Goal: Task Accomplishment & Management: Use online tool/utility

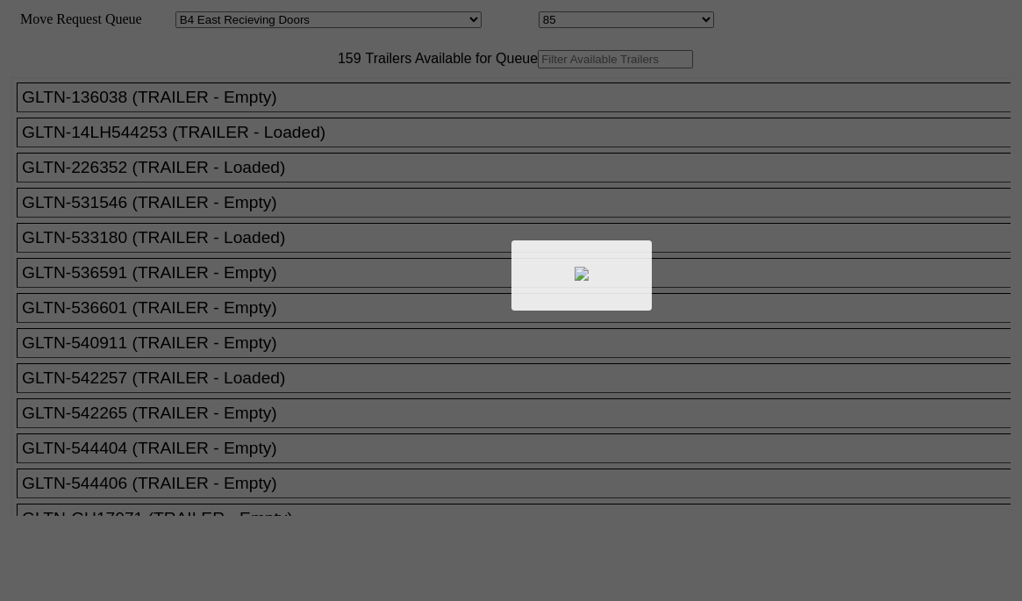
select select "527"
select select "8141"
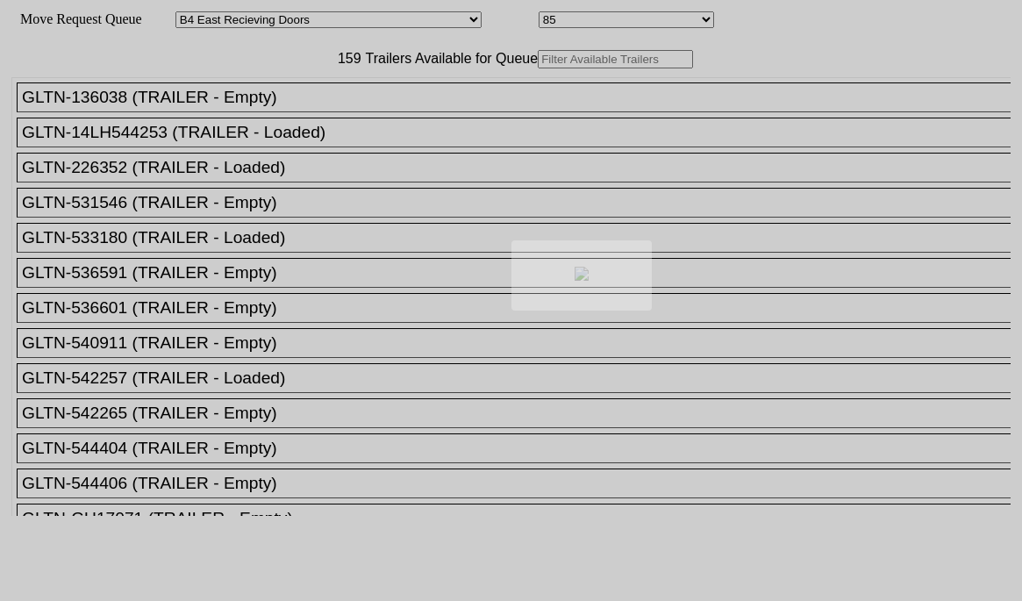
click at [310, 93] on div at bounding box center [511, 300] width 1022 height 601
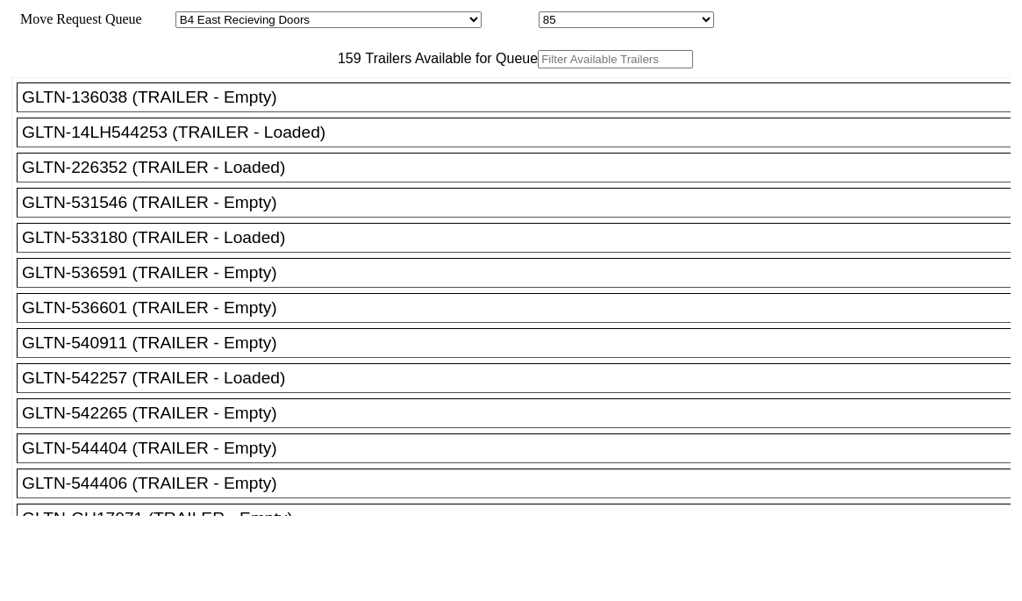
click at [538, 68] on input "text" at bounding box center [615, 59] width 155 height 18
paste input "155349"
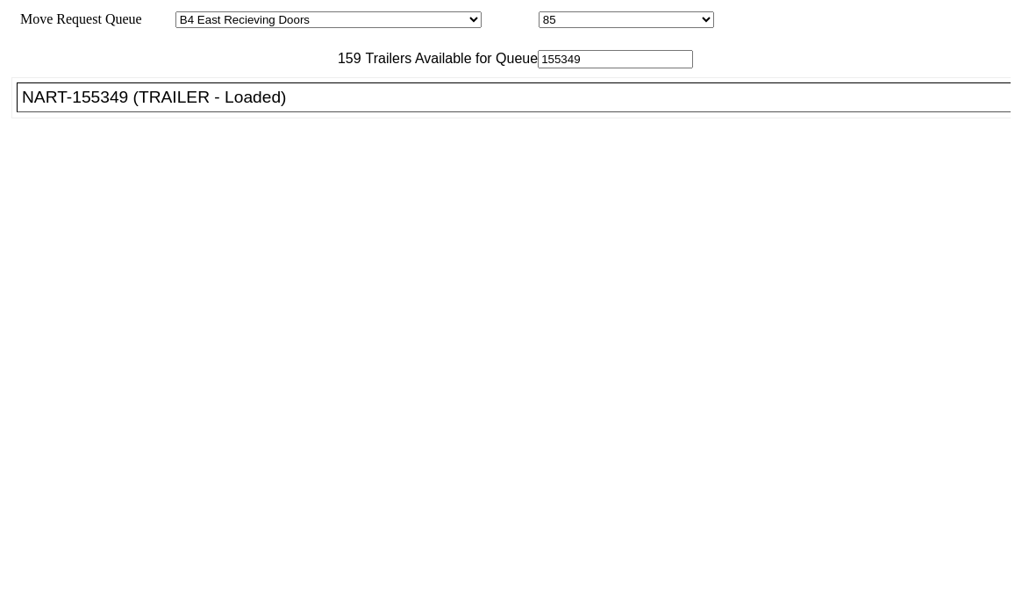
type input "155349"
click at [296, 112] on li "NART-155349 (TRAILER - Loaded)" at bounding box center [521, 97] width 1009 height 30
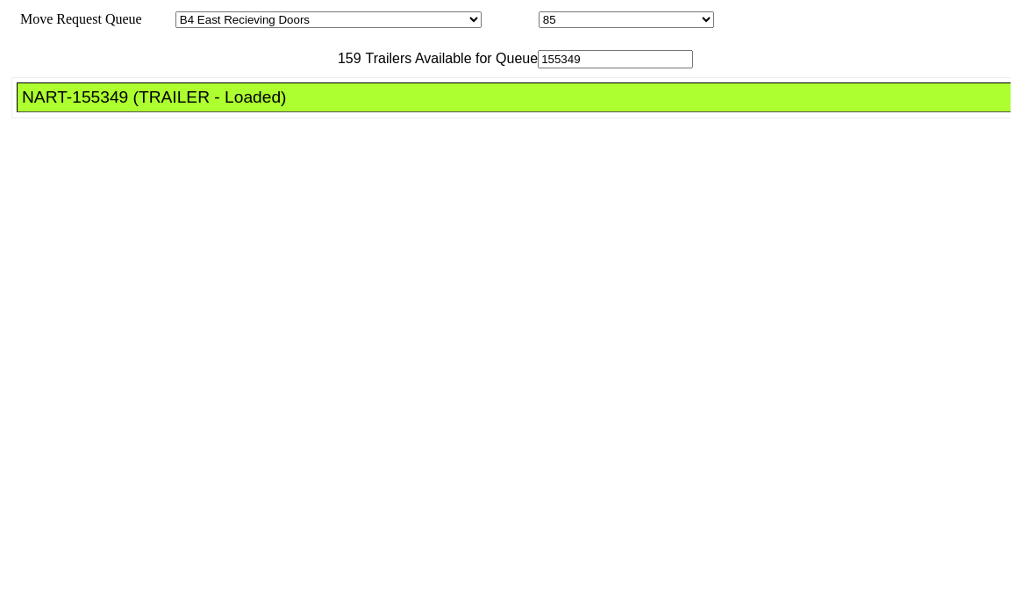
click at [296, 112] on li "NART-155349 (TRAILER - Loaded)" at bounding box center [521, 97] width 1009 height 30
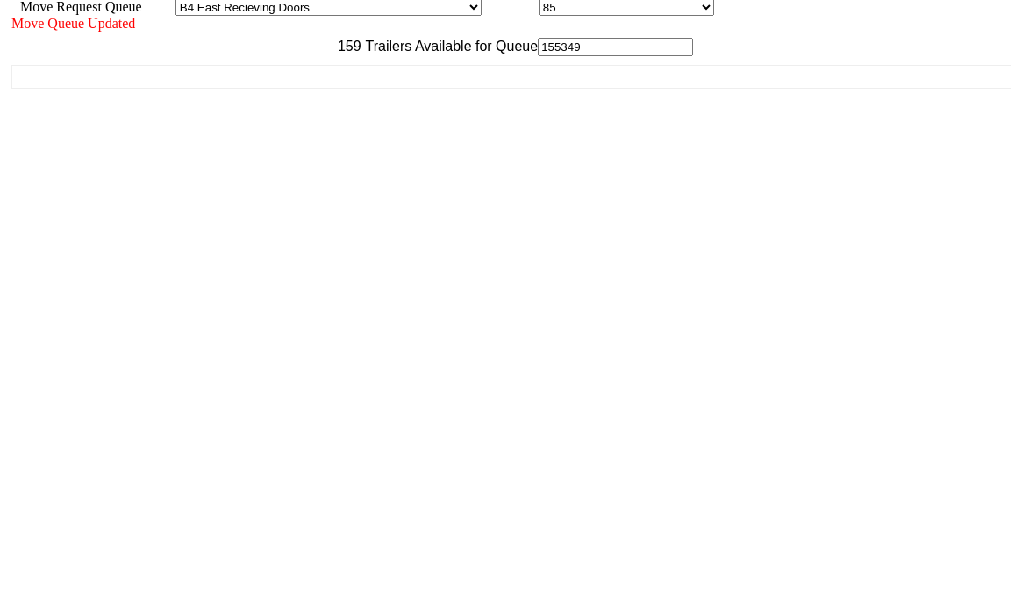
scroll to position [16, 0]
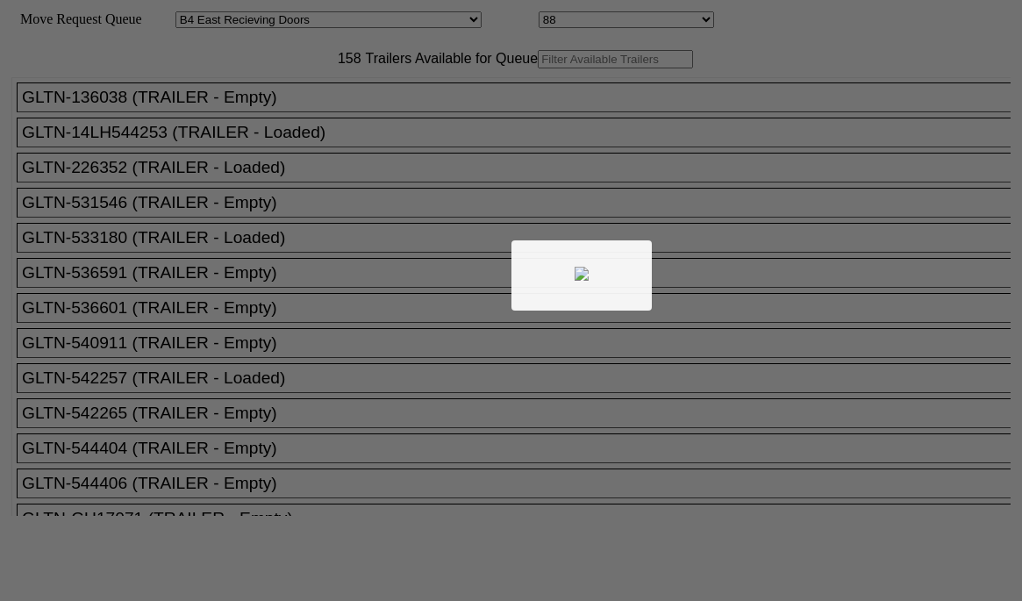
select select "527"
select select "8144"
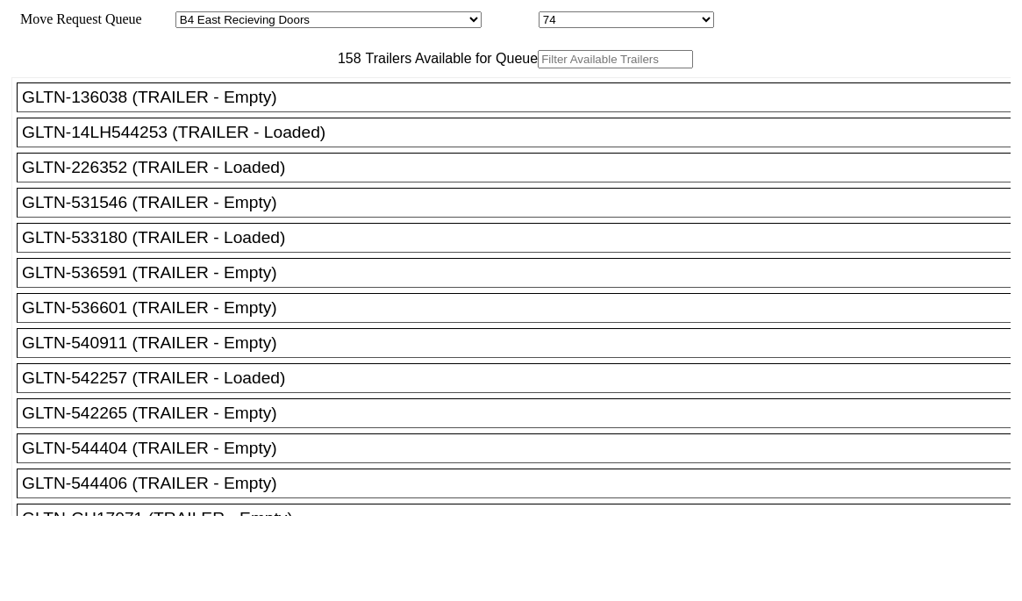
click at [538, 68] on input "text" at bounding box center [615, 59] width 155 height 18
paste input "415927"
type input "415927"
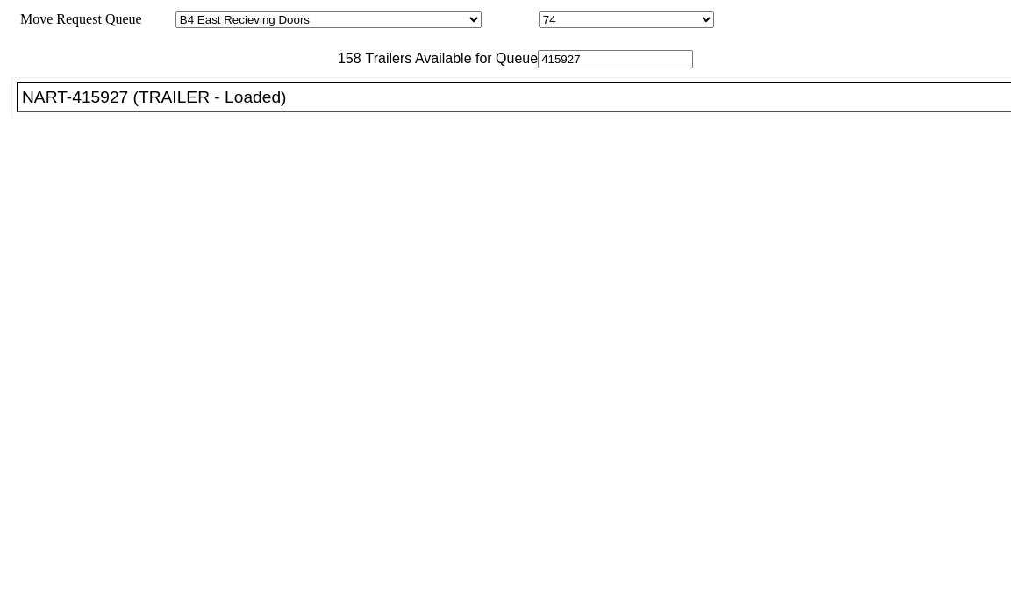
click at [281, 107] on div "NART-415927 (TRAILER - Loaded)" at bounding box center [521, 97] width 999 height 19
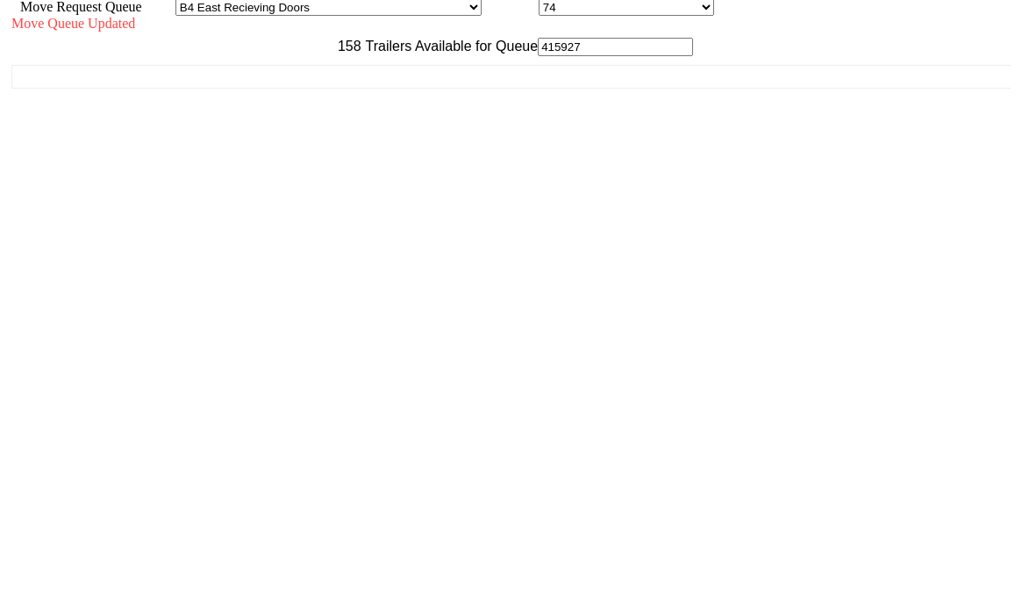
scroll to position [16, 0]
